Goal: Transaction & Acquisition: Purchase product/service

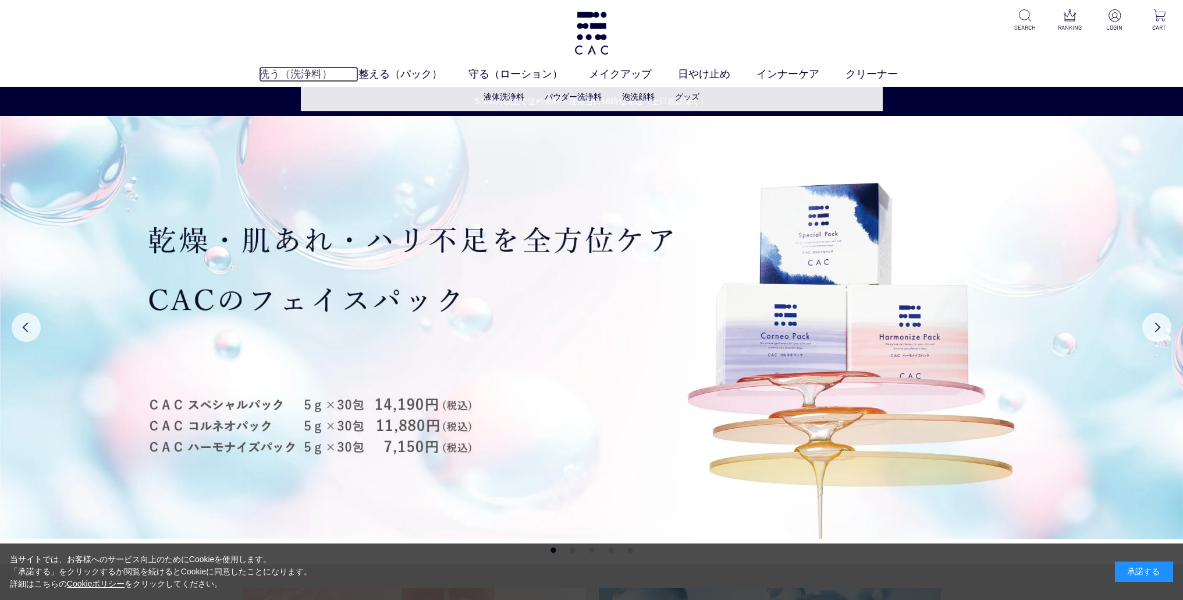
click at [309, 79] on link "洗う（洗浄料）" at bounding box center [309, 74] width 100 height 16
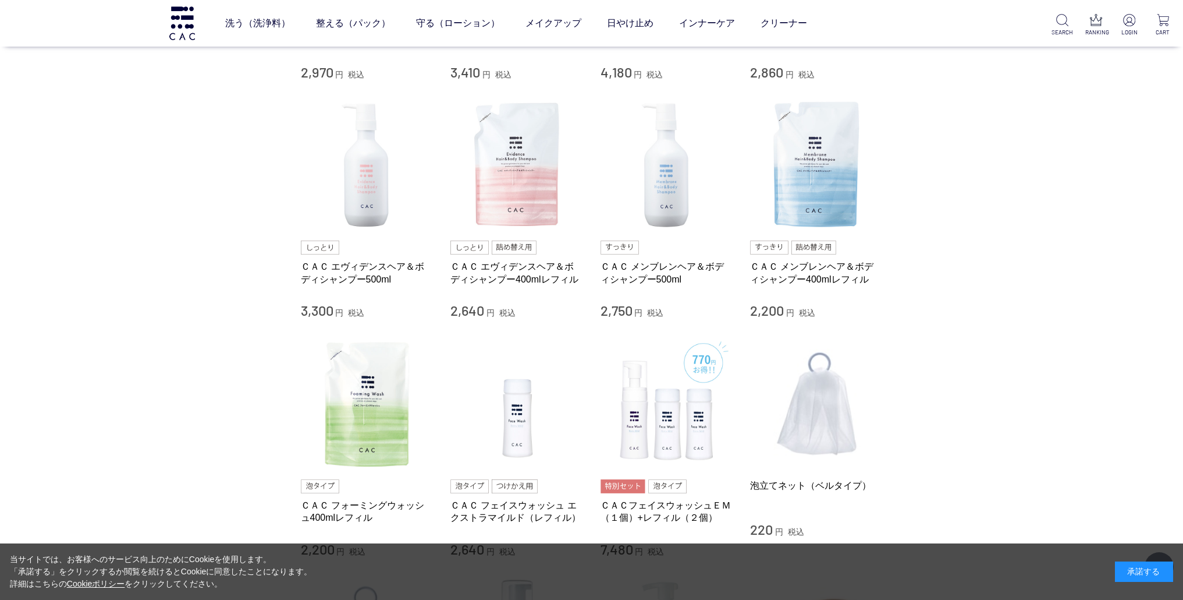
scroll to position [225, 0]
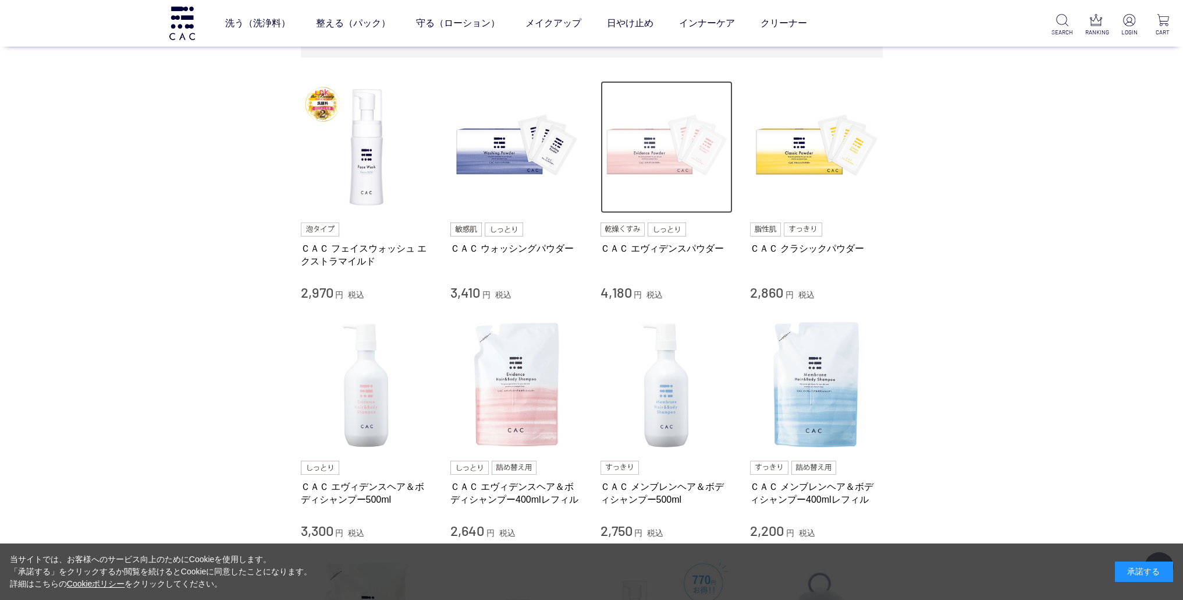
click at [635, 159] on img at bounding box center [667, 147] width 133 height 133
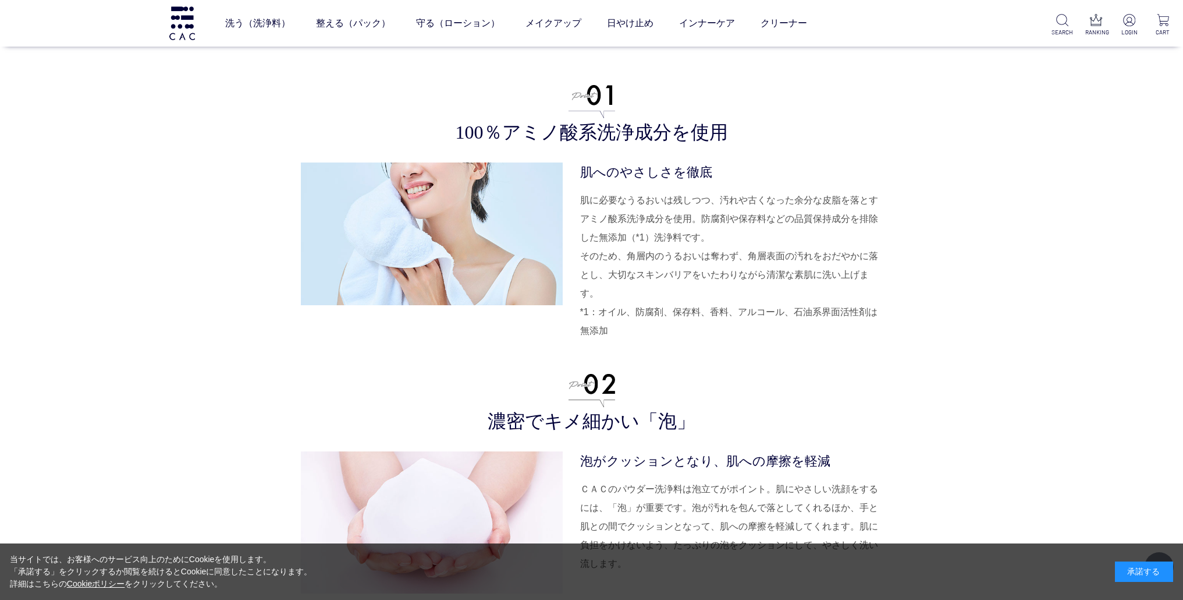
scroll to position [2420, 0]
